Goal: Task Accomplishment & Management: Manage account settings

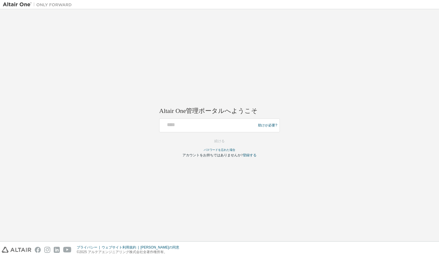
click at [194, 131] on div "助けが必要?" at bounding box center [219, 126] width 121 height 14
click at [194, 124] on input "text" at bounding box center [208, 124] width 93 height 8
paste input "**********"
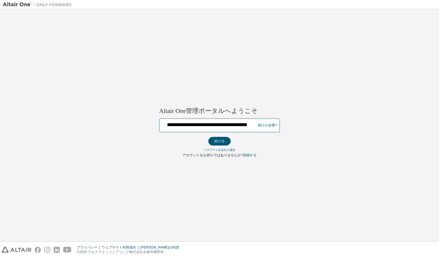
scroll to position [0, 17]
type input "**********"
click at [208, 137] on button "続ける" at bounding box center [219, 141] width 22 height 9
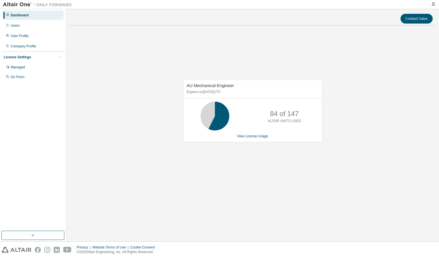
click at [261, 178] on div "AU Mechanical Engineer Expires on [DATE] UTC 84 of 147 ALTAIR UNITS USED View L…" at bounding box center [252, 114] width 367 height 168
click at [28, 27] on div "Users" at bounding box center [32, 25] width 61 height 9
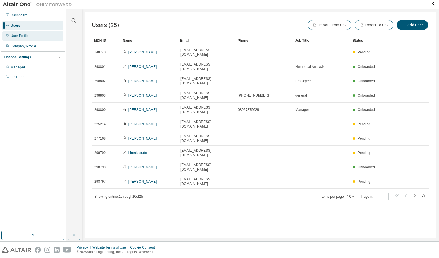
click at [23, 38] on div "User Profile" at bounding box center [20, 36] width 18 height 5
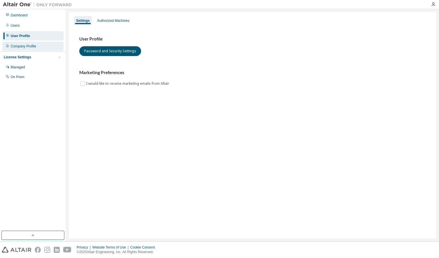
click at [24, 49] on div "Company Profile" at bounding box center [32, 46] width 61 height 9
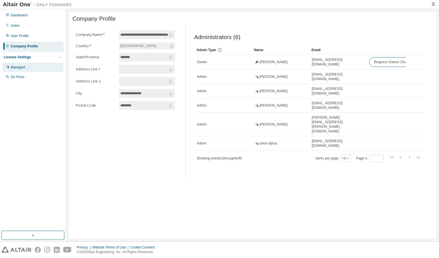
click at [29, 66] on div "Managed" at bounding box center [32, 67] width 61 height 9
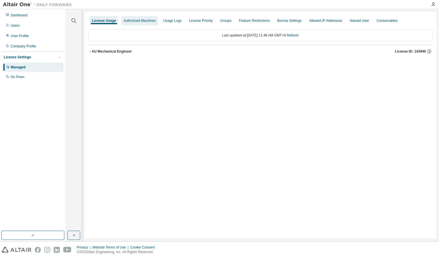
click at [146, 22] on div "Authorized Machines" at bounding box center [140, 20] width 32 height 5
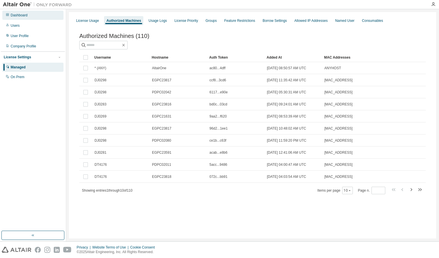
click at [14, 16] on div "Dashboard" at bounding box center [19, 15] width 17 height 5
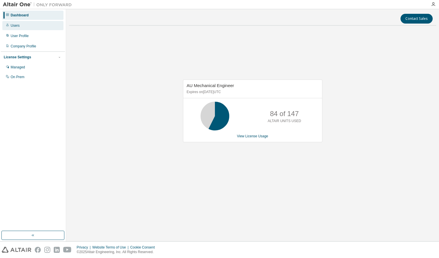
click at [18, 29] on div "Users" at bounding box center [32, 25] width 61 height 9
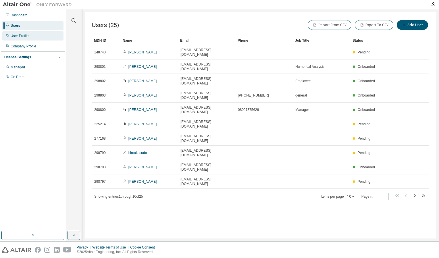
click at [18, 32] on div "User Profile" at bounding box center [32, 35] width 61 height 9
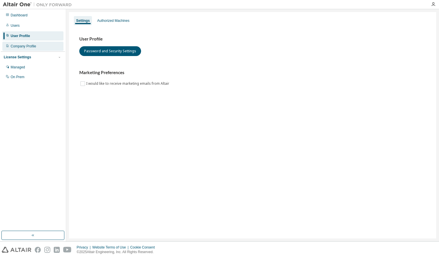
click at [20, 45] on div "Company Profile" at bounding box center [24, 46] width 26 height 5
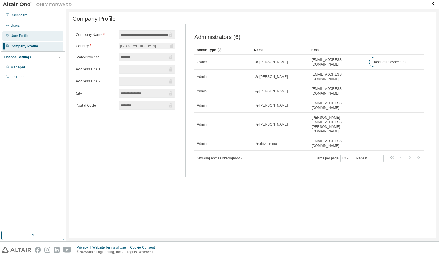
click at [20, 38] on div "User Profile" at bounding box center [32, 35] width 61 height 9
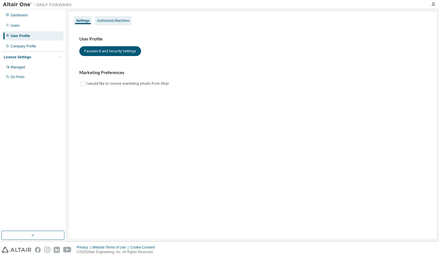
click at [116, 22] on div "Authorized Machines" at bounding box center [113, 20] width 32 height 5
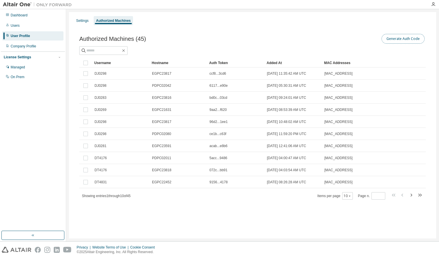
click at [393, 42] on button "Generate Auth Code" at bounding box center [402, 39] width 43 height 10
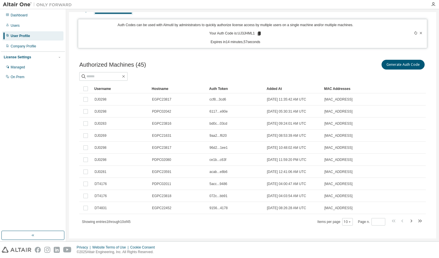
scroll to position [15, 0]
